Goal: Information Seeking & Learning: Find specific fact

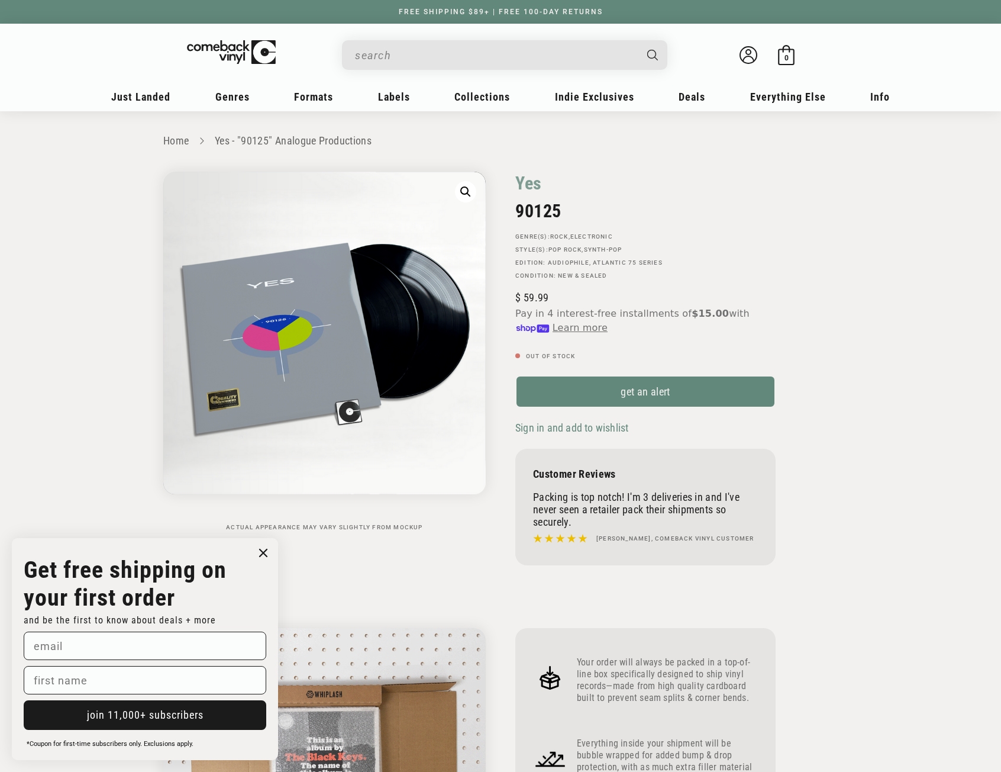
drag, startPoint x: 0, startPoint y: 0, endPoint x: 433, endPoint y: 51, distance: 436.2
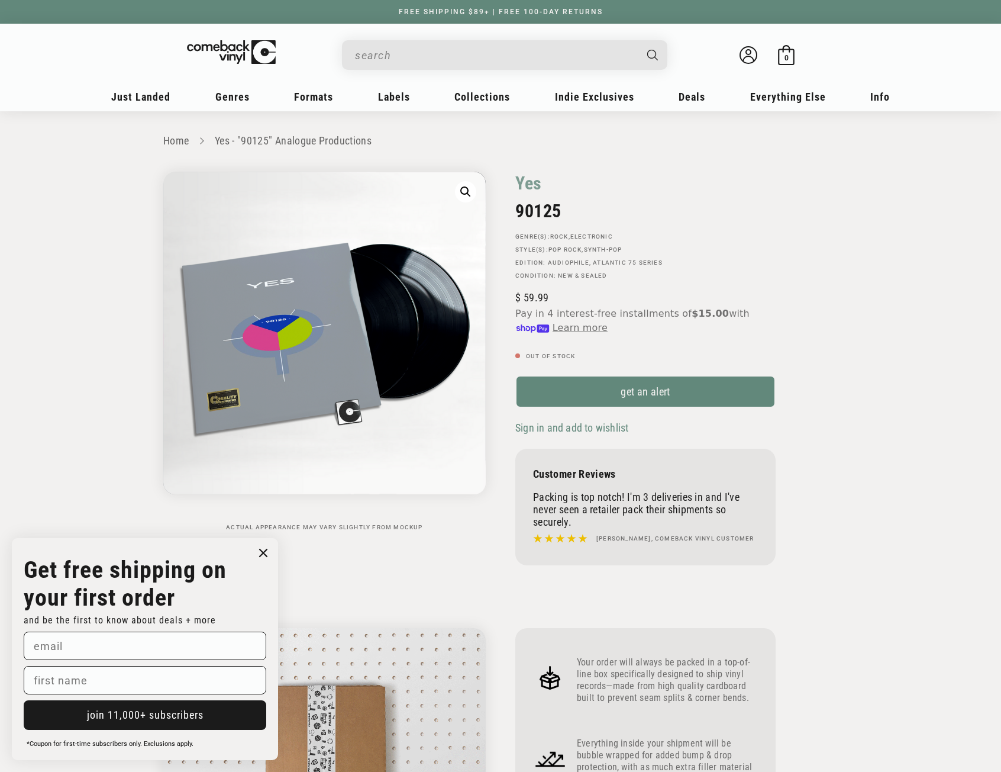
click at [433, 51] on input "When autocomplete results are available use up and down arrows to review and en…" at bounding box center [495, 55] width 280 height 24
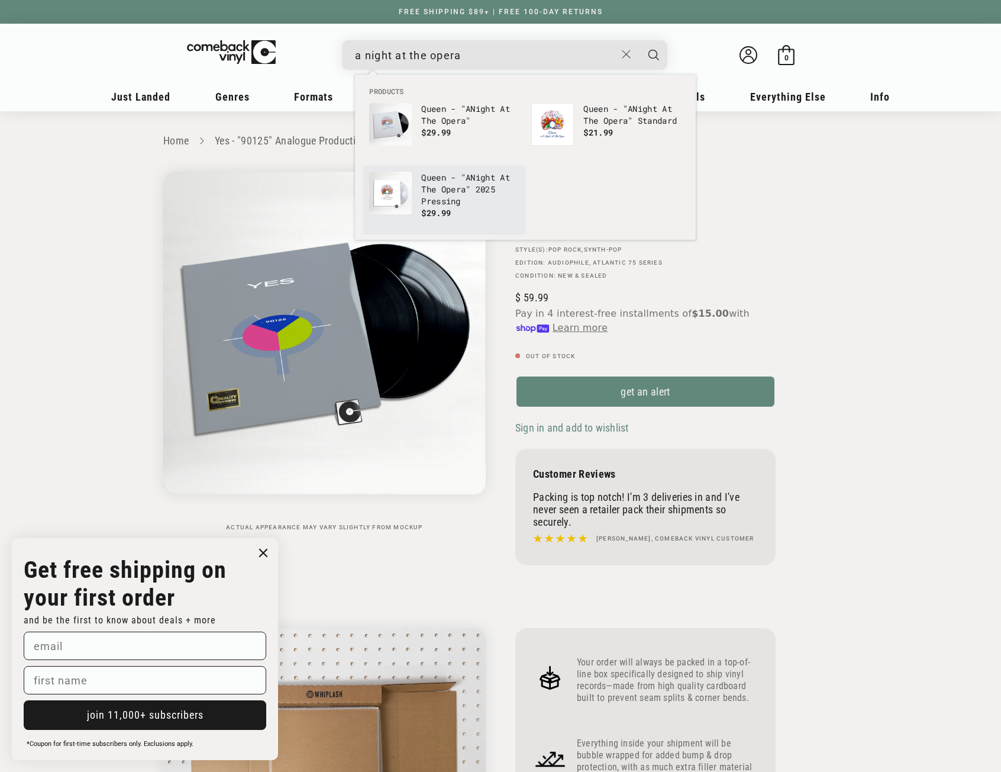
type input "a night at the opera"
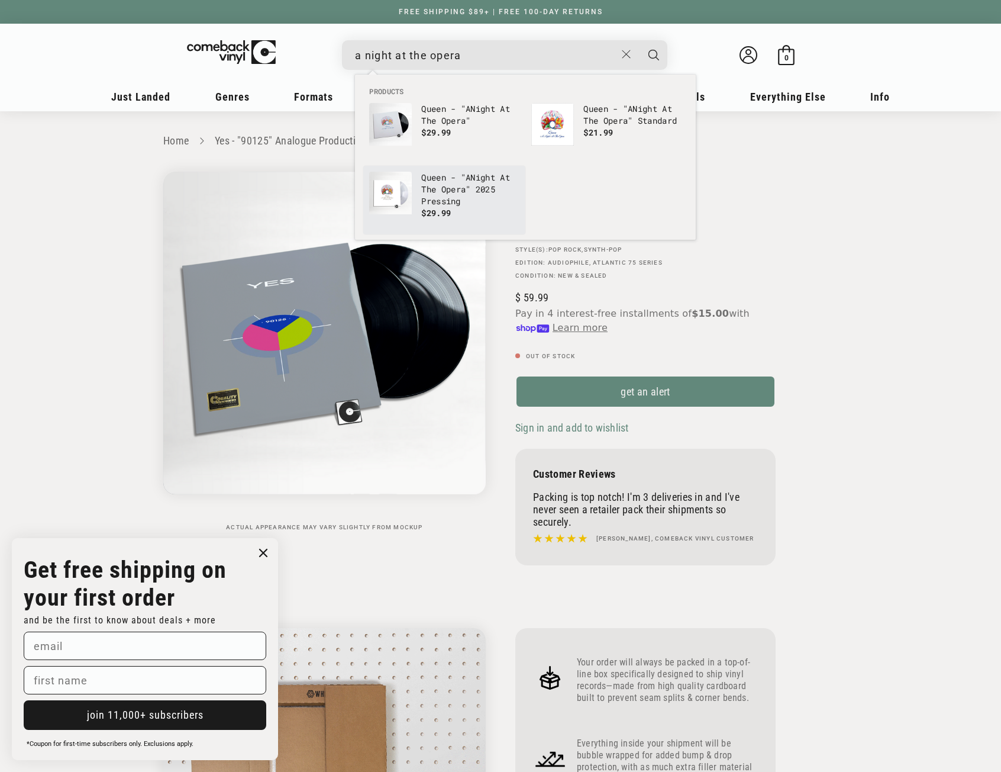
click at [433, 180] on p "Queen - "A Night At The Opera " 2025 Pressing" at bounding box center [470, 190] width 98 height 36
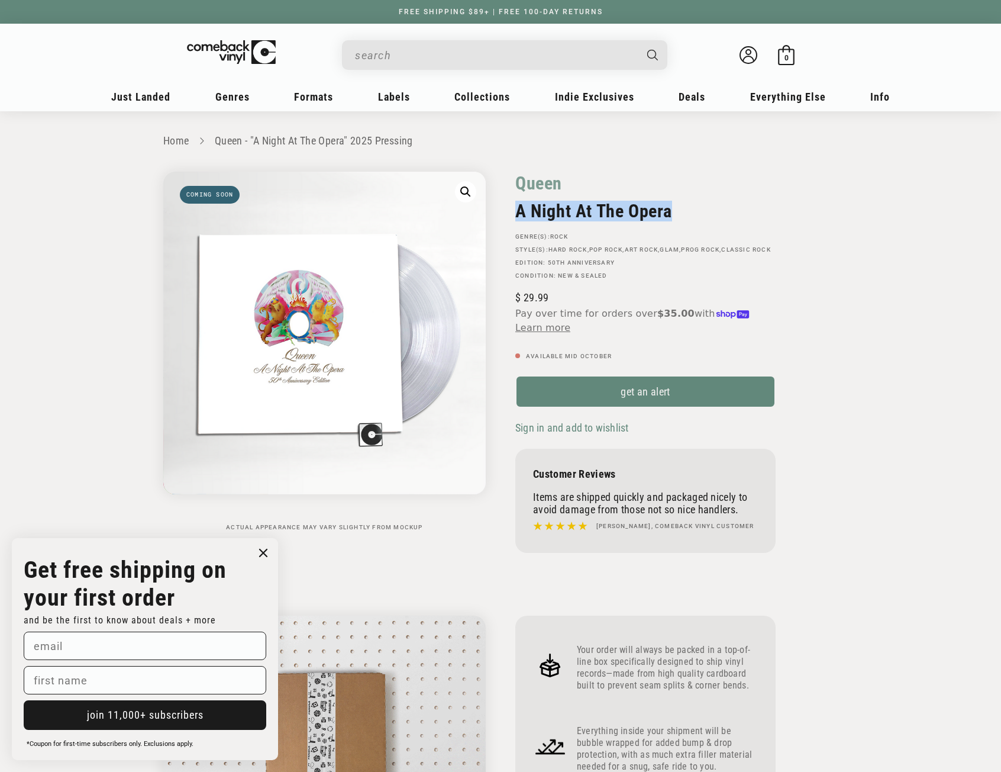
drag, startPoint x: 688, startPoint y: 210, endPoint x: 512, endPoint y: 210, distance: 175.2
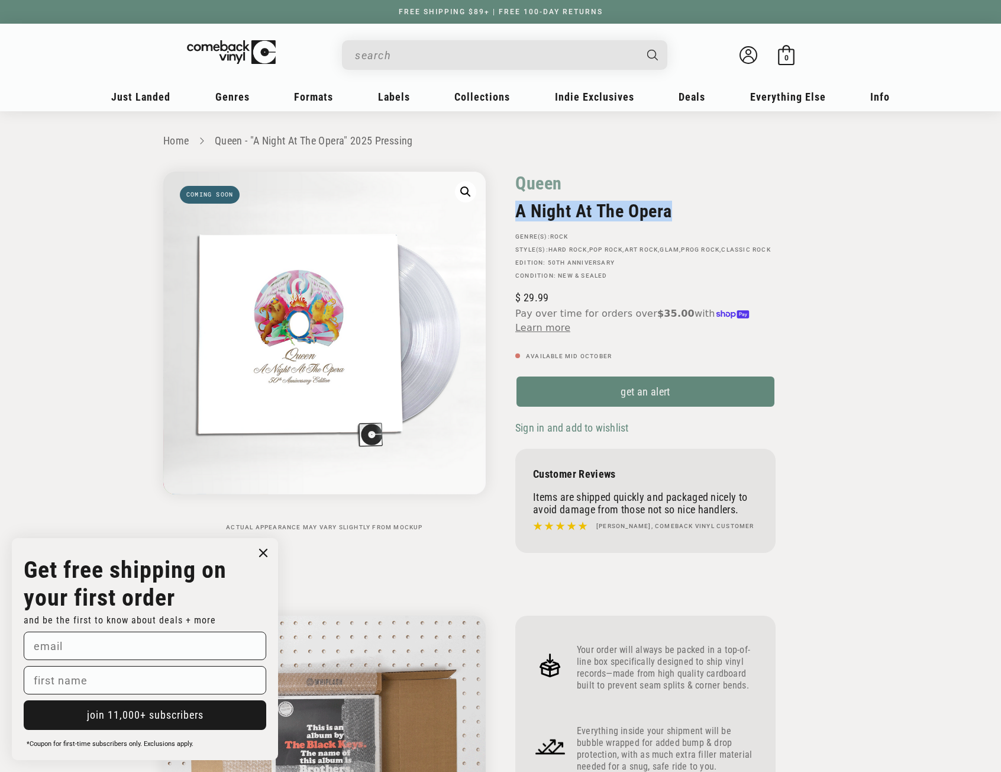
click at [512, 210] on div "Queen A Night At The Opera GENRE(S): Rock STYLE(S): Hard Rock , Pop Rock , Art …" at bounding box center [669, 365] width 337 height 387
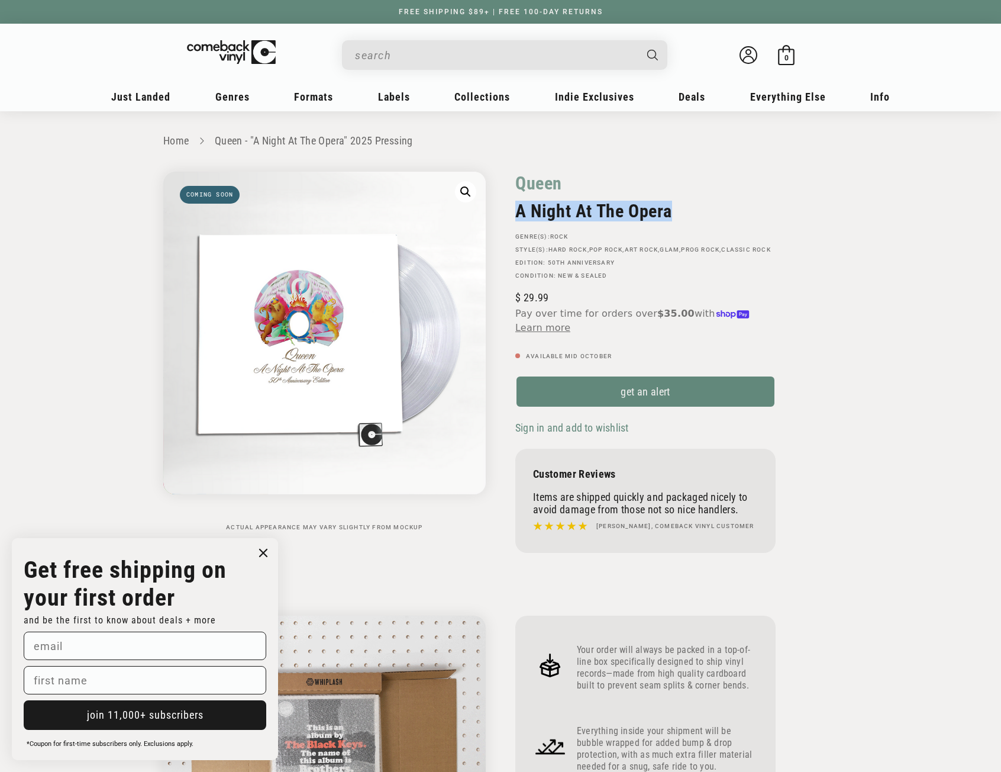
copy h2 "A Night At The Opera"
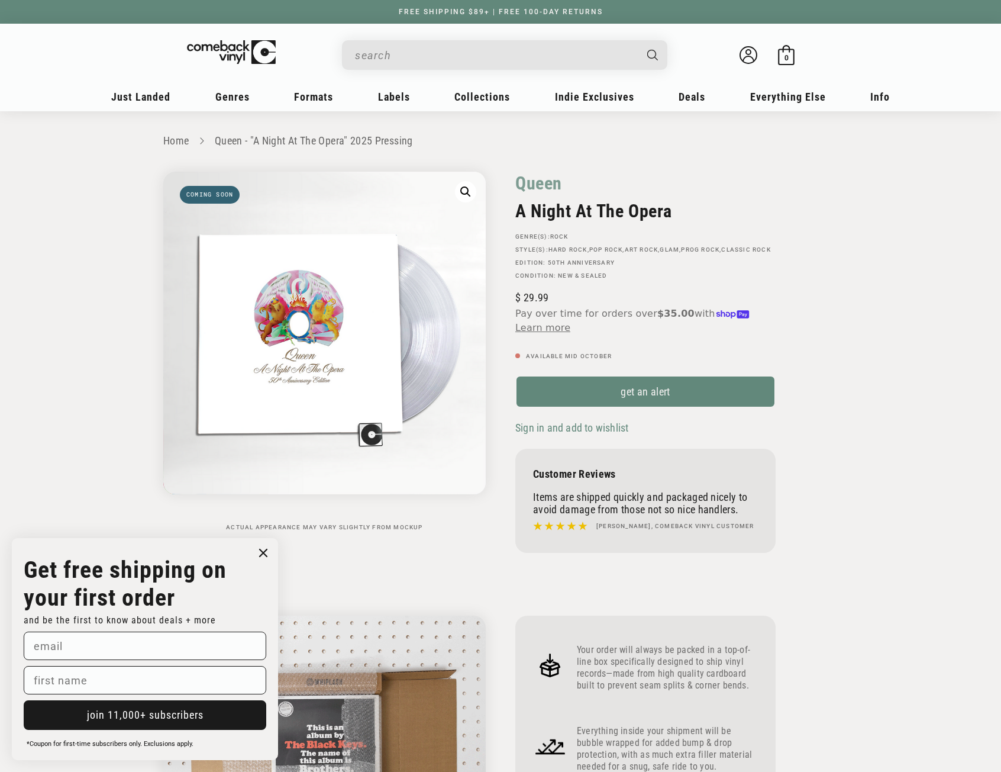
click at [426, 54] on input "When autocomplete results are available use up and down arrows to review and en…" at bounding box center [495, 55] width 280 height 24
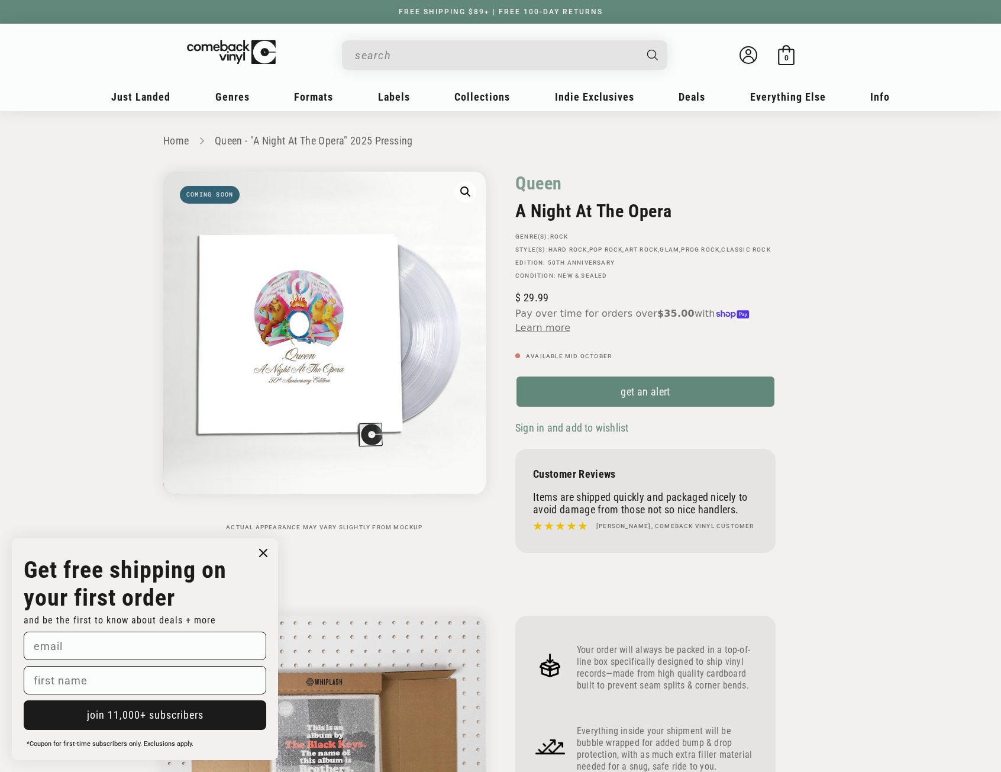
paste input "A Night At The Opera"
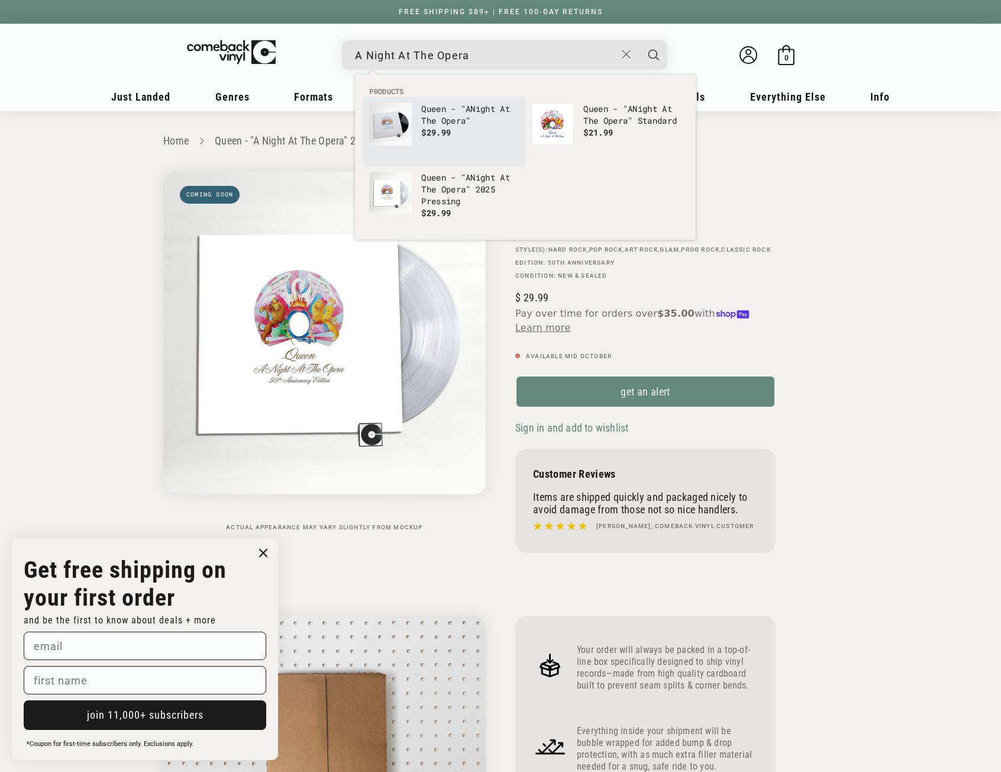
type input "A Night At The Opera"
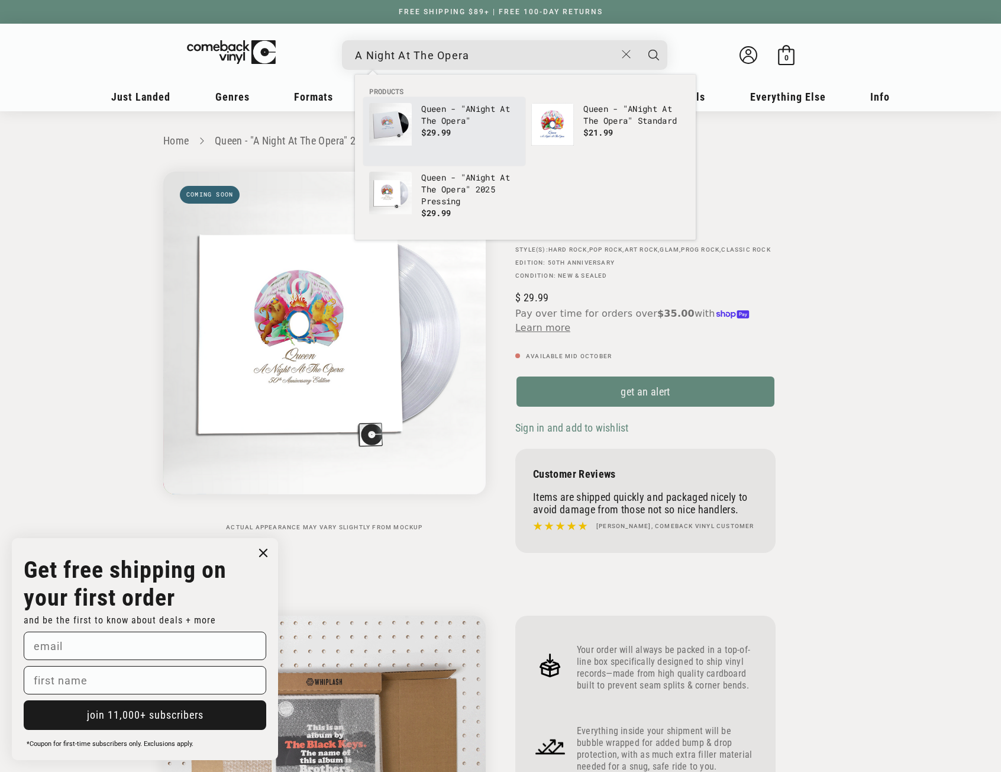
click at [436, 121] on b "The" at bounding box center [428, 120] width 15 height 11
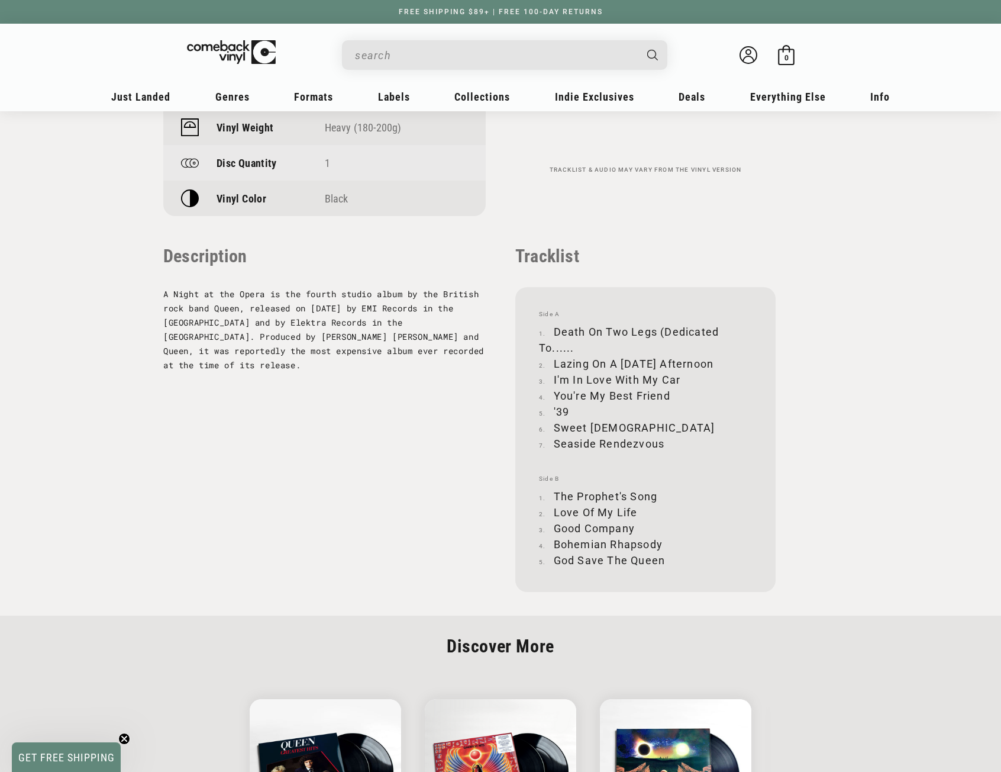
scroll to position [1124, 0]
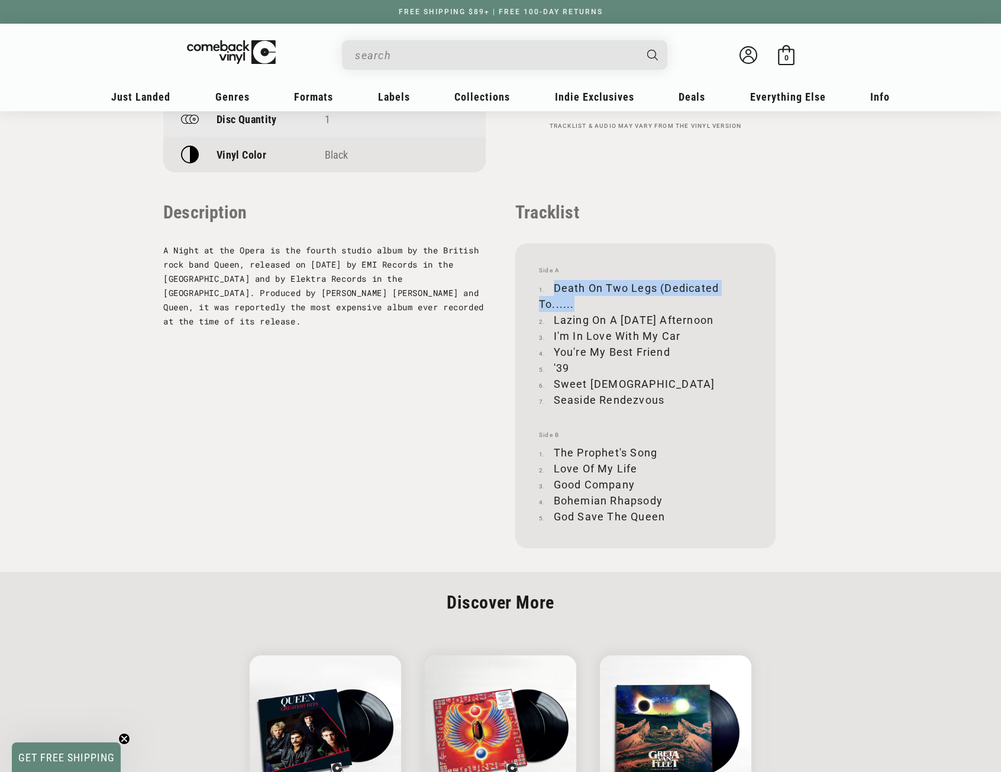
drag, startPoint x: 556, startPoint y: 286, endPoint x: 576, endPoint y: 299, distance: 23.6
click at [576, 299] on li "Death On Two Legs (Dedicated To......" at bounding box center [645, 296] width 213 height 32
copy li "Death On Two Legs (Dedicated To......"
drag, startPoint x: 553, startPoint y: 320, endPoint x: 715, endPoint y: 318, distance: 162.1
click at [715, 318] on li "Lazing On A Sunday Afternoon" at bounding box center [645, 320] width 213 height 16
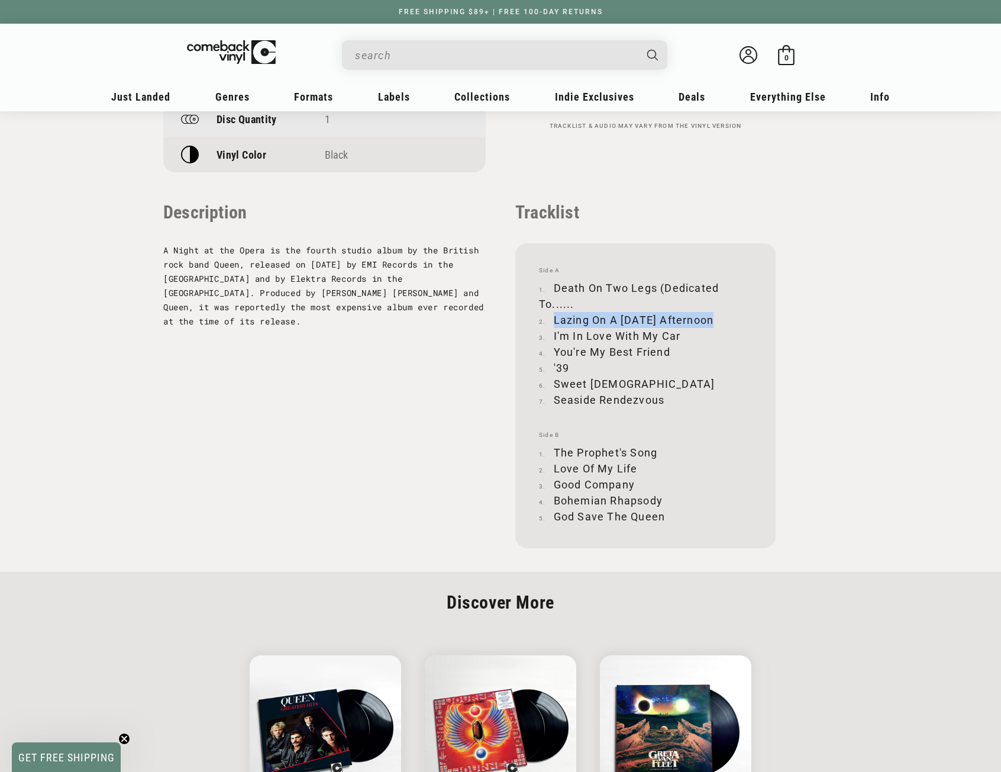
copy li "Lazing On A Sunday Afternoon"
drag, startPoint x: 554, startPoint y: 336, endPoint x: 679, endPoint y: 335, distance: 124.9
click at [679, 335] on li "I'm In Love With My Car" at bounding box center [645, 336] width 213 height 16
copy li "I'm In Love With My Car"
drag, startPoint x: 556, startPoint y: 349, endPoint x: 669, endPoint y: 349, distance: 113.0
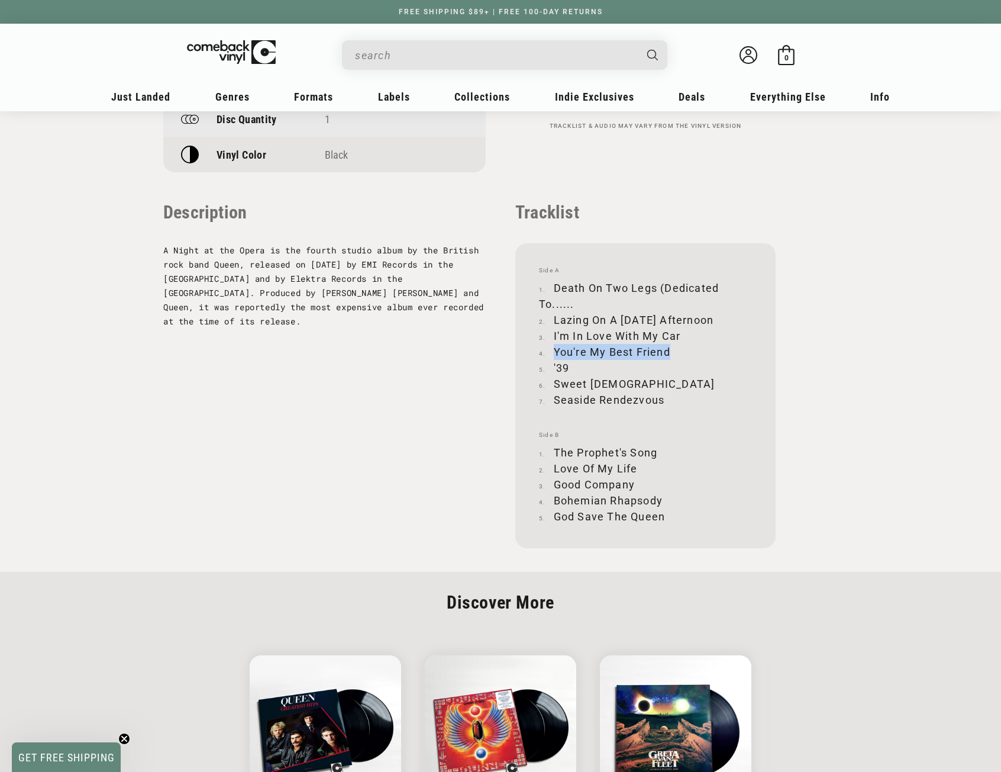
click at [669, 349] on li "You're My Best Friend" at bounding box center [645, 352] width 213 height 16
copy li "You're My Best Friend"
drag, startPoint x: 554, startPoint y: 366, endPoint x: 569, endPoint y: 366, distance: 15.4
click at [569, 366] on li "'39" at bounding box center [645, 368] width 213 height 16
copy li "'39"
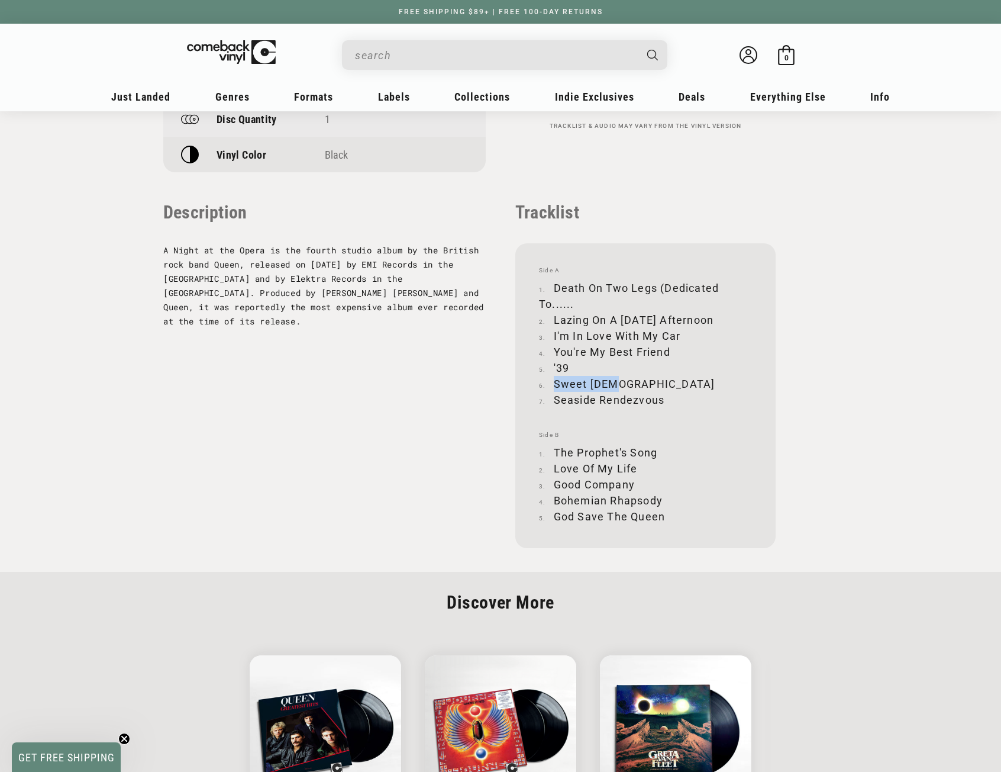
drag, startPoint x: 554, startPoint y: 383, endPoint x: 612, endPoint y: 382, distance: 57.4
click at [612, 382] on li "Sweet Lady" at bounding box center [645, 384] width 213 height 16
copy li "Sweet Lady"
drag, startPoint x: 555, startPoint y: 399, endPoint x: 663, endPoint y: 395, distance: 107.8
click at [663, 395] on li "Seaside Rendezvous" at bounding box center [645, 400] width 213 height 16
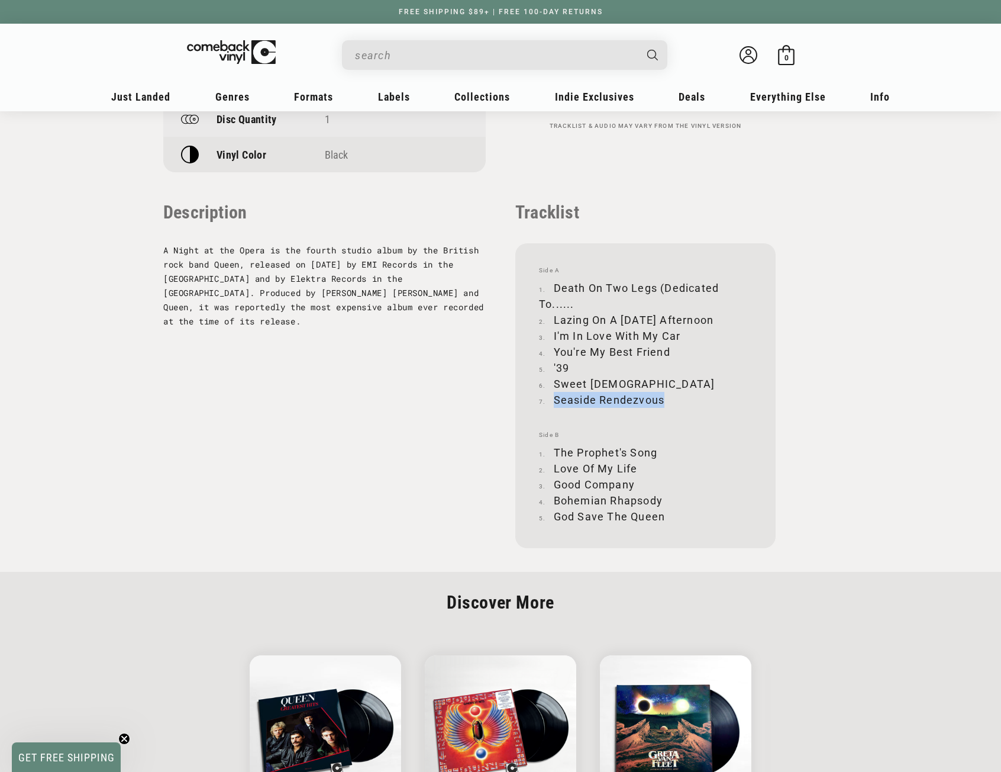
copy li "Seaside Rendezvous"
drag, startPoint x: 555, startPoint y: 450, endPoint x: 657, endPoint y: 450, distance: 101.8
click at [657, 450] on li "The Prophet's Song" at bounding box center [645, 452] width 213 height 16
copy li "The Prophet's Song"
drag, startPoint x: 554, startPoint y: 467, endPoint x: 636, endPoint y: 469, distance: 82.3
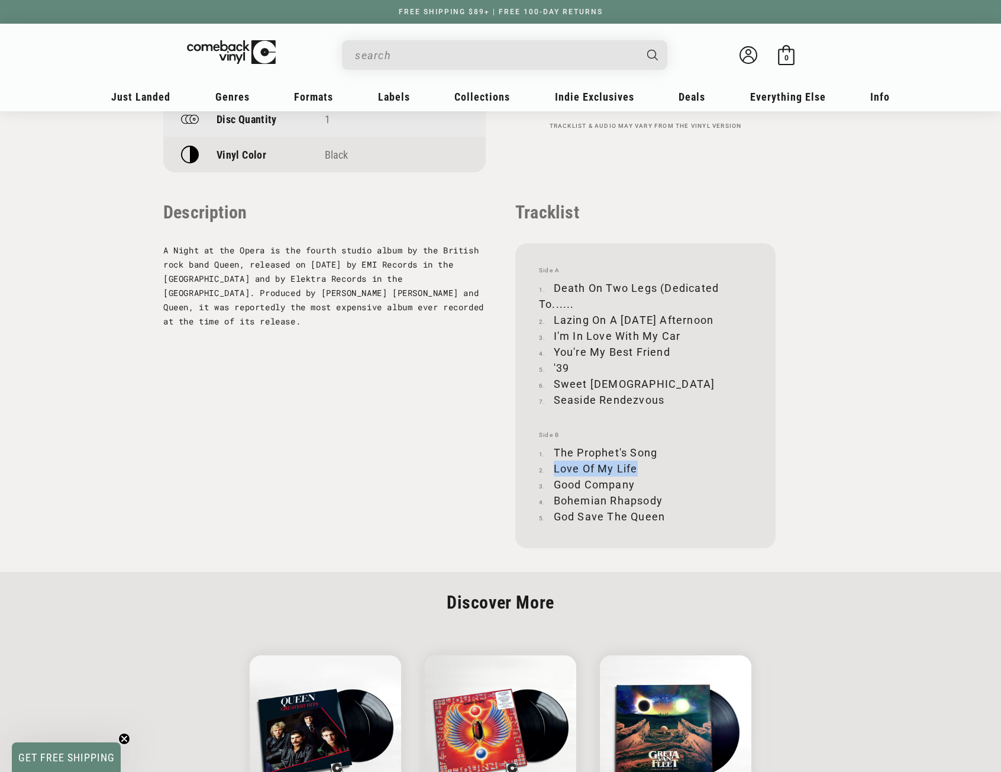
click at [636, 469] on li "Love Of My Life" at bounding box center [645, 468] width 213 height 16
copy li "Love Of My Life"
drag, startPoint x: 556, startPoint y: 483, endPoint x: 634, endPoint y: 483, distance: 77.5
click at [634, 483] on li "Good Company" at bounding box center [645, 484] width 213 height 16
copy li "Good Company"
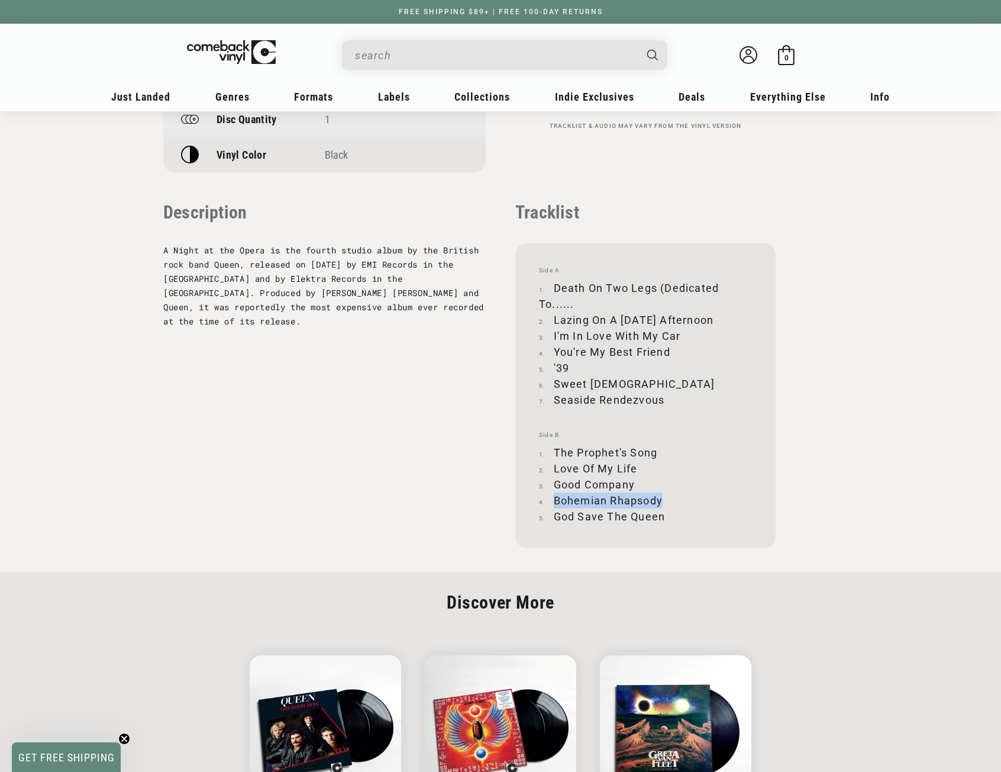
drag, startPoint x: 553, startPoint y: 499, endPoint x: 661, endPoint y: 495, distance: 107.8
click at [661, 495] on li "Bohemian Rhapsody" at bounding box center [645, 500] width 213 height 16
drag, startPoint x: 556, startPoint y: 515, endPoint x: 662, endPoint y: 516, distance: 105.3
click at [662, 516] on li "God Save The Queen" at bounding box center [645, 516] width 213 height 16
